Goal: Find specific page/section: Find specific page/section

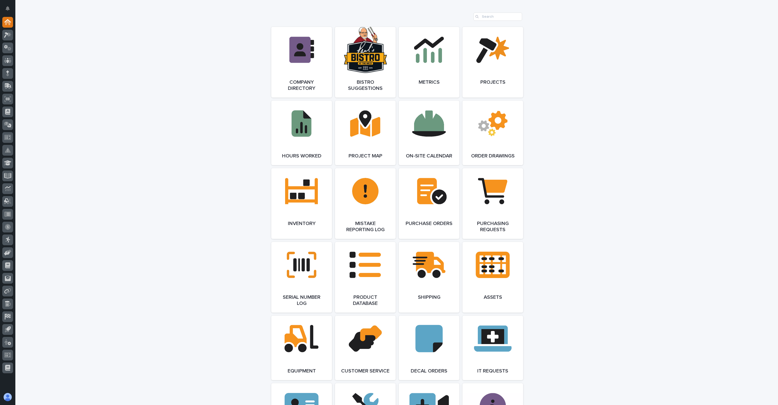
scroll to position [410, 0]
click at [486, 13] on input "Search" at bounding box center [498, 17] width 49 height 8
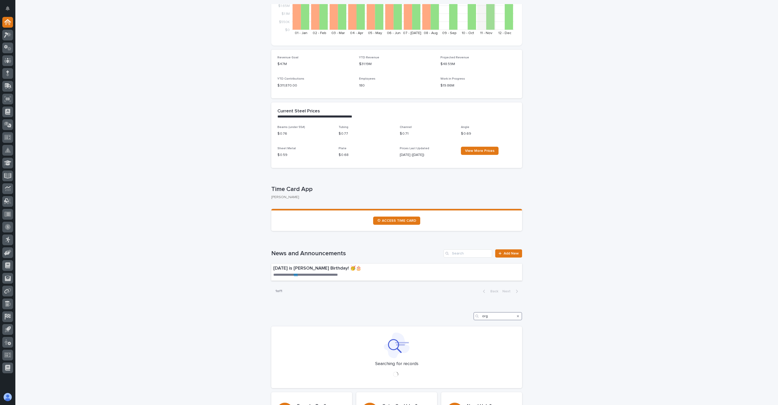
scroll to position [115, 0]
type input "org chart"
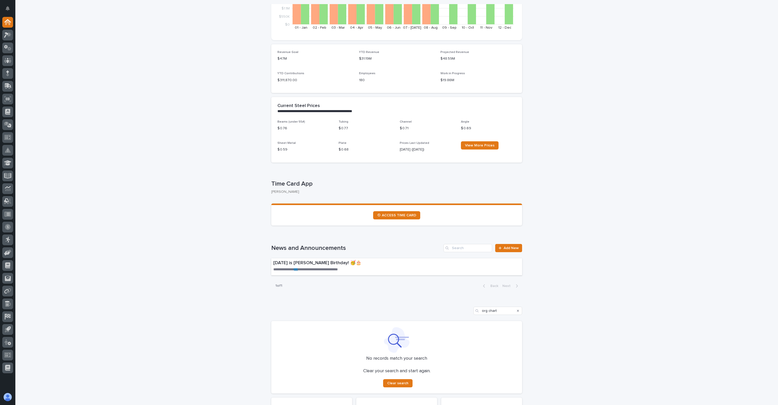
click at [517, 282] on icon "Search" at bounding box center [518, 310] width 2 height 3
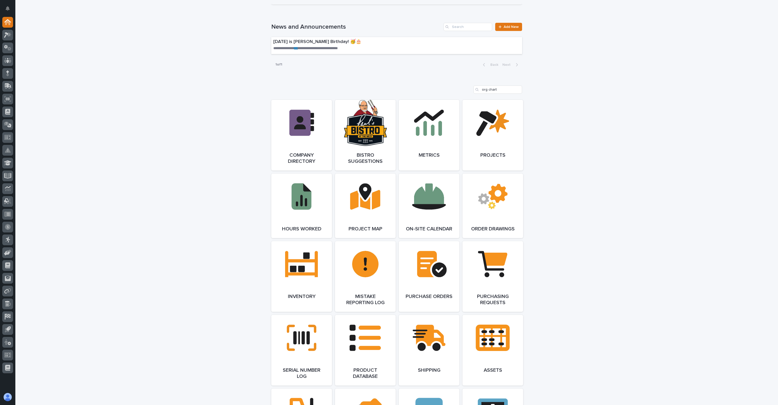
scroll to position [320, 0]
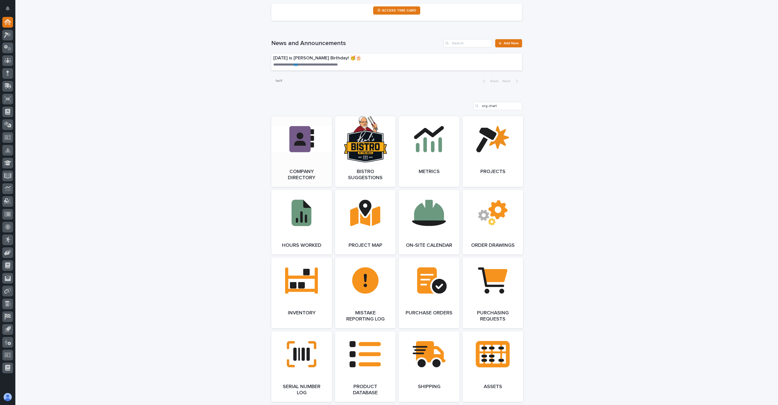
click at [293, 180] on link "Open Link" at bounding box center [301, 151] width 61 height 71
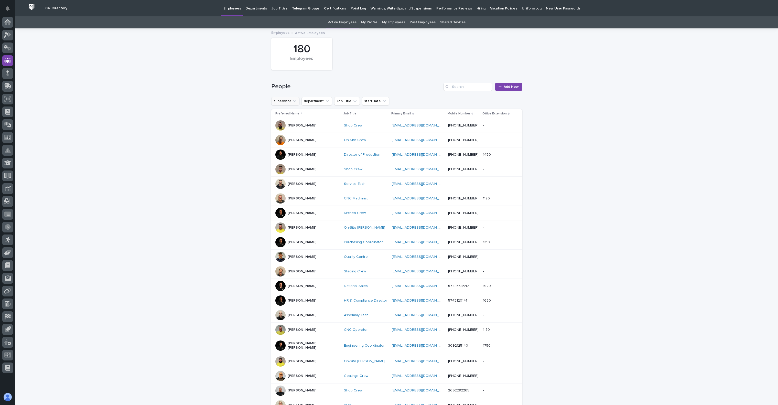
click at [284, 103] on button "supervisor" at bounding box center [285, 101] width 28 height 8
click at [236, 120] on div "Loading... Saving… Loading... Saving… 180 Employees People Add New supervisor i…" at bounding box center [396, 242] width 763 height 427
click at [310, 101] on button "department" at bounding box center [317, 101] width 31 height 8
click at [351, 81] on div "People Add New" at bounding box center [396, 84] width 251 height 25
click at [380, 58] on div "180 Employees" at bounding box center [397, 53] width 256 height 37
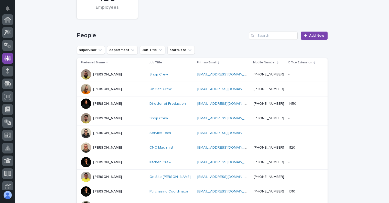
click at [54, 82] on div "Loading... Saving… Loading... Saving… 180 Employees People Add New supervisor d…" at bounding box center [202, 191] width 374 height 427
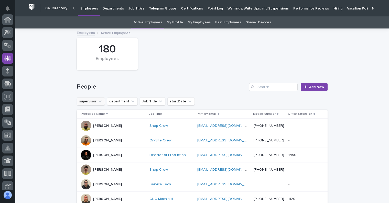
click at [87, 105] on button "supervisor" at bounding box center [91, 101] width 28 height 8
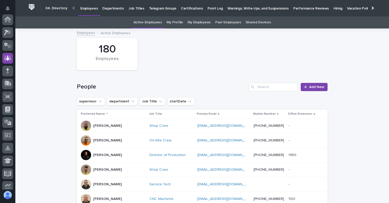
drag, startPoint x: 184, startPoint y: 44, endPoint x: 155, endPoint y: 41, distance: 29.9
click at [184, 44] on div "180 Employees" at bounding box center [202, 53] width 256 height 37
